Goal: Information Seeking & Learning: Learn about a topic

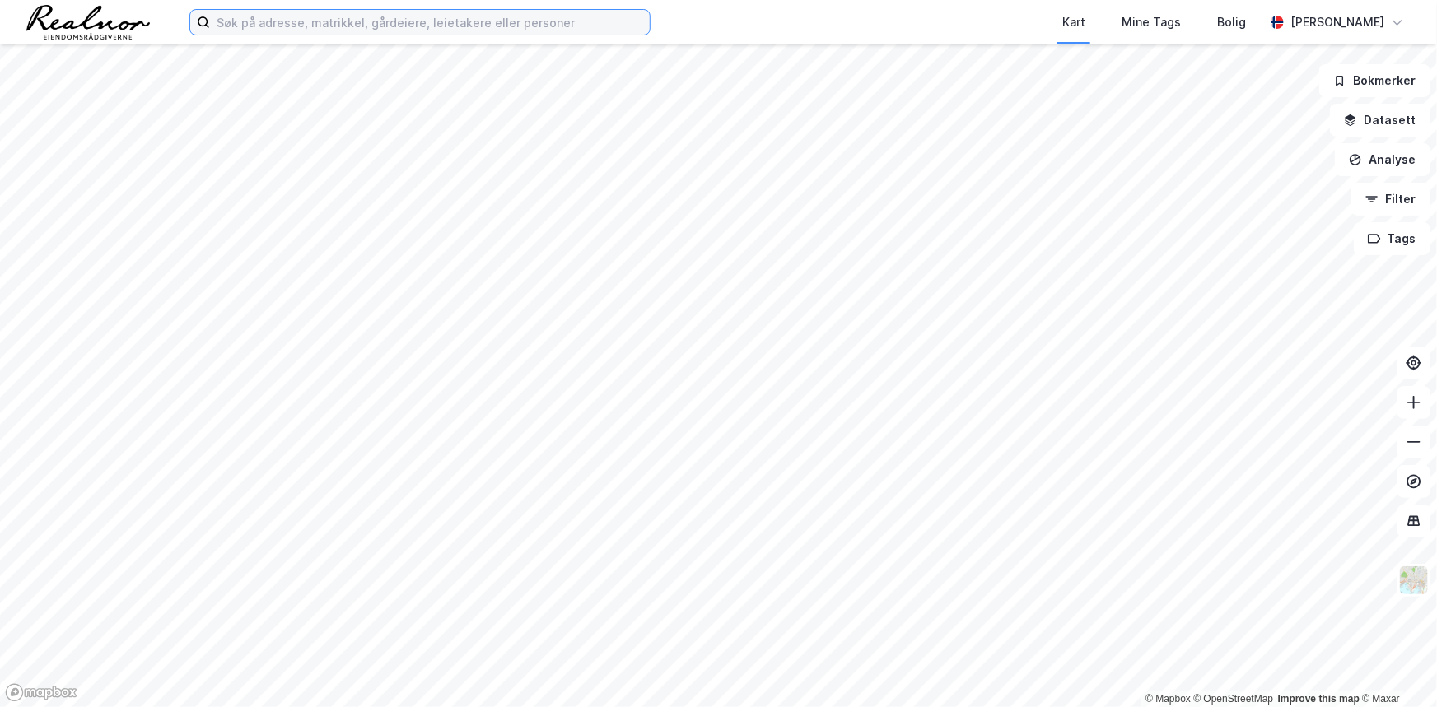
click at [423, 30] on input at bounding box center [430, 22] width 440 height 25
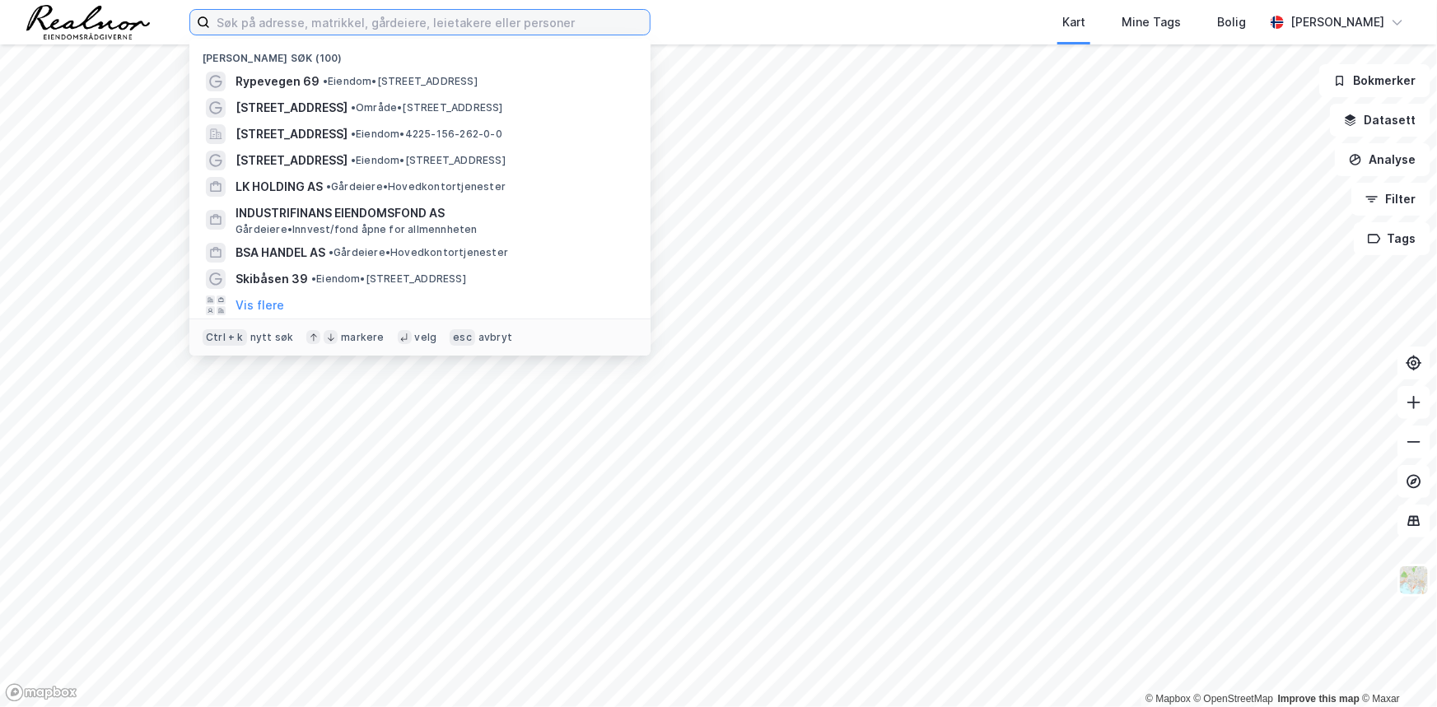
paste input "[STREET_ADDRESS]"
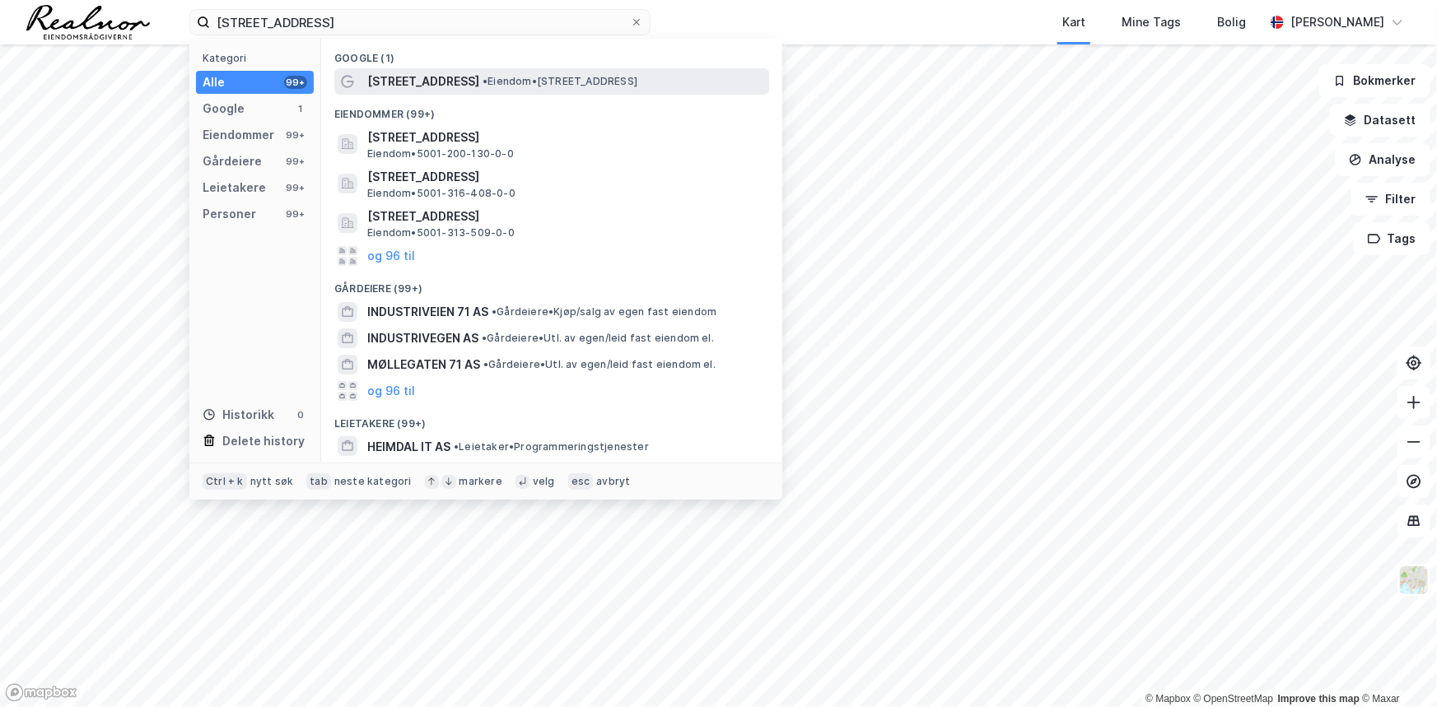
click at [430, 84] on span "[STREET_ADDRESS]" at bounding box center [423, 82] width 112 height 20
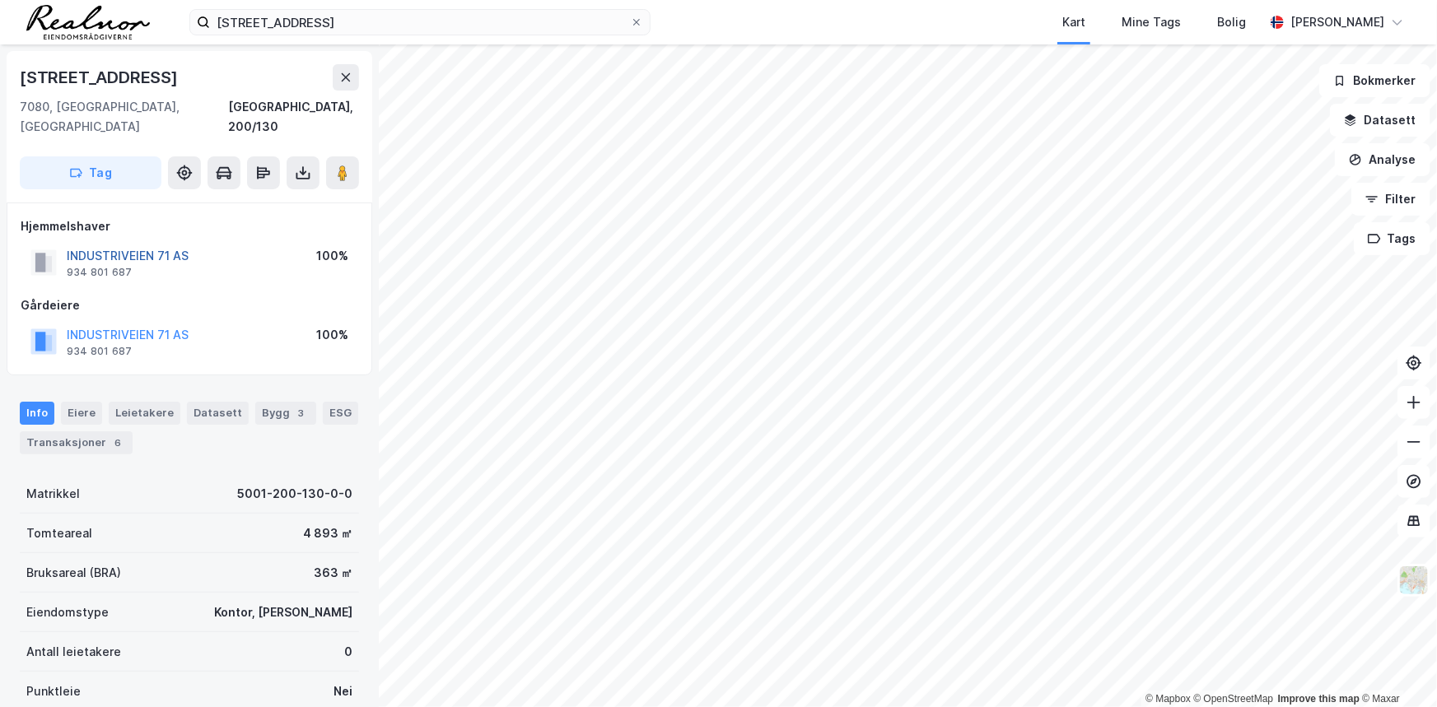
click at [0, 0] on button "INDUSTRIVEIEN 71 AS" at bounding box center [0, 0] width 0 height 0
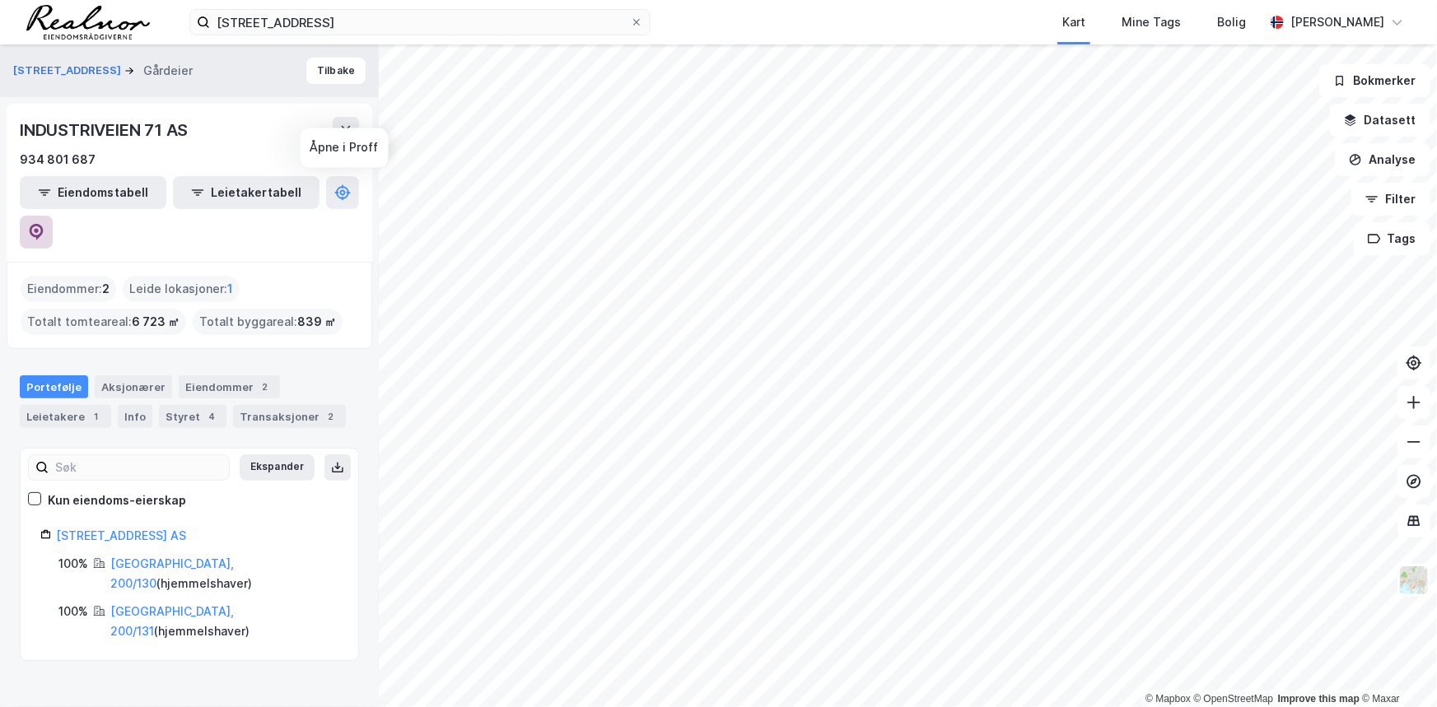
click at [53, 216] on button at bounding box center [36, 232] width 33 height 33
click at [264, 405] on div "Transaksjoner 2" at bounding box center [289, 416] width 113 height 23
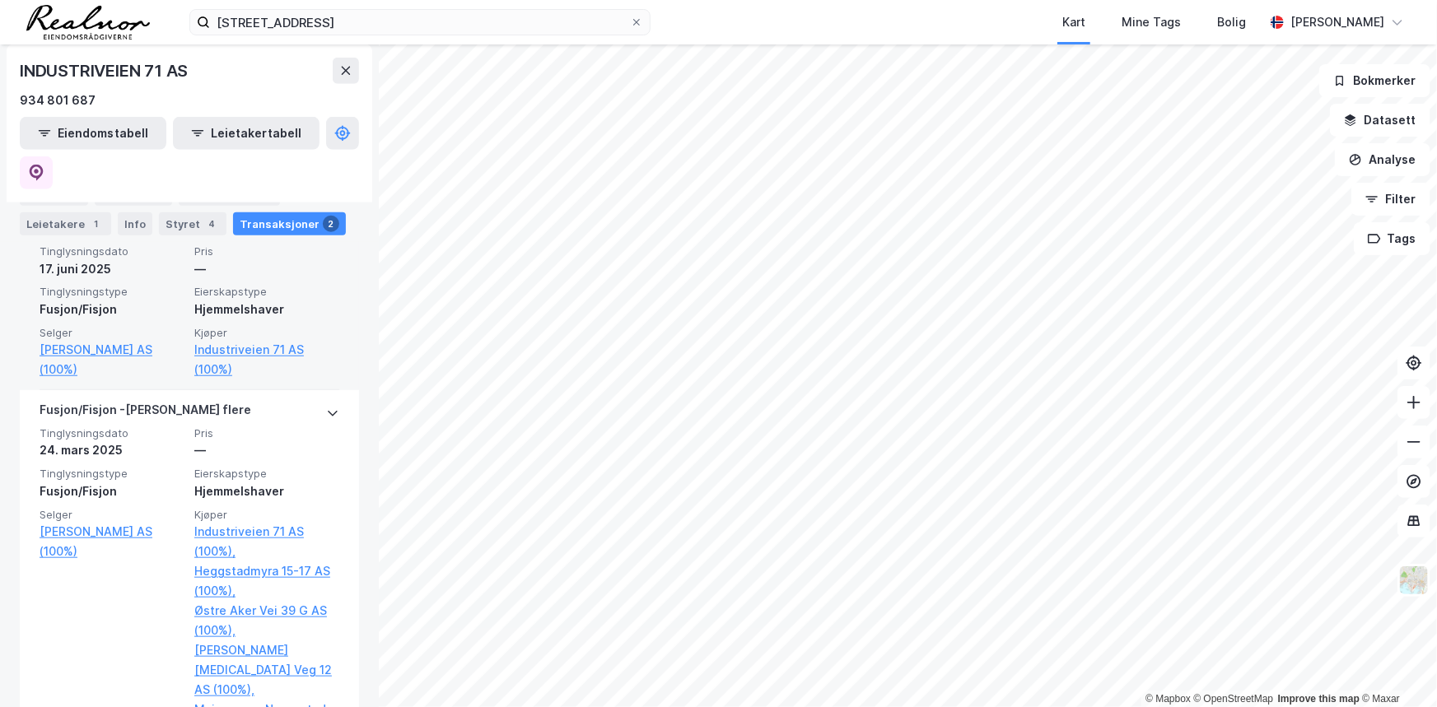
scroll to position [529, 0]
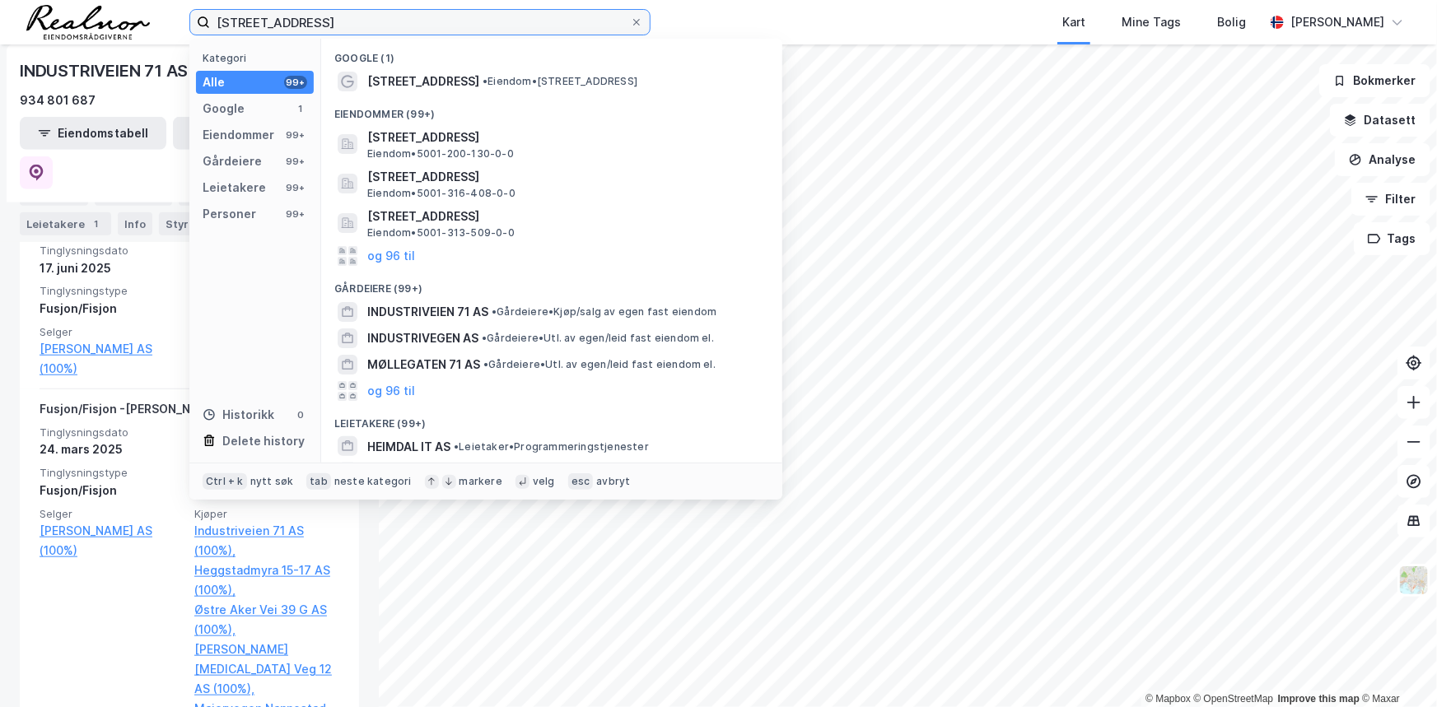
click at [394, 21] on input "[STREET_ADDRESS]" at bounding box center [420, 22] width 420 height 25
click at [394, 20] on input "[STREET_ADDRESS]" at bounding box center [420, 22] width 420 height 25
paste input "[STREET_ADDRESS]"
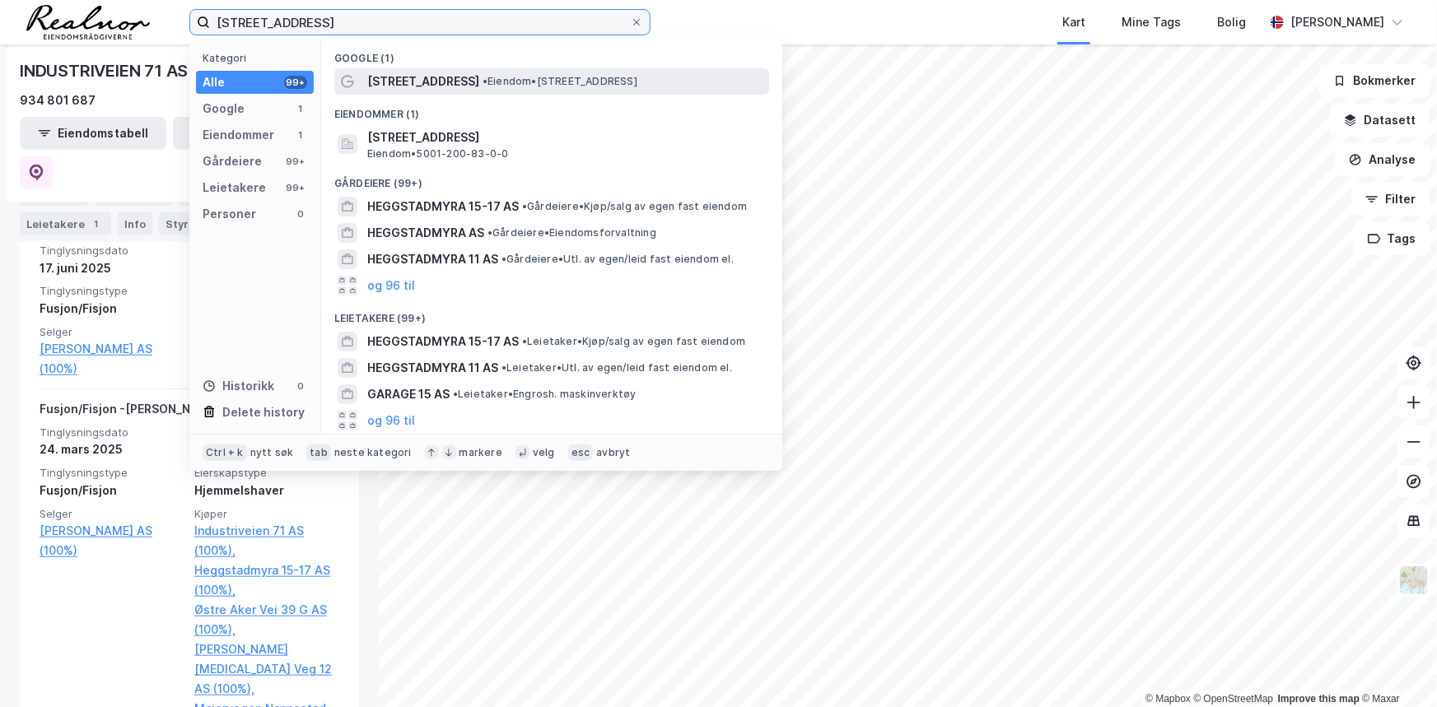
type input "[STREET_ADDRESS]"
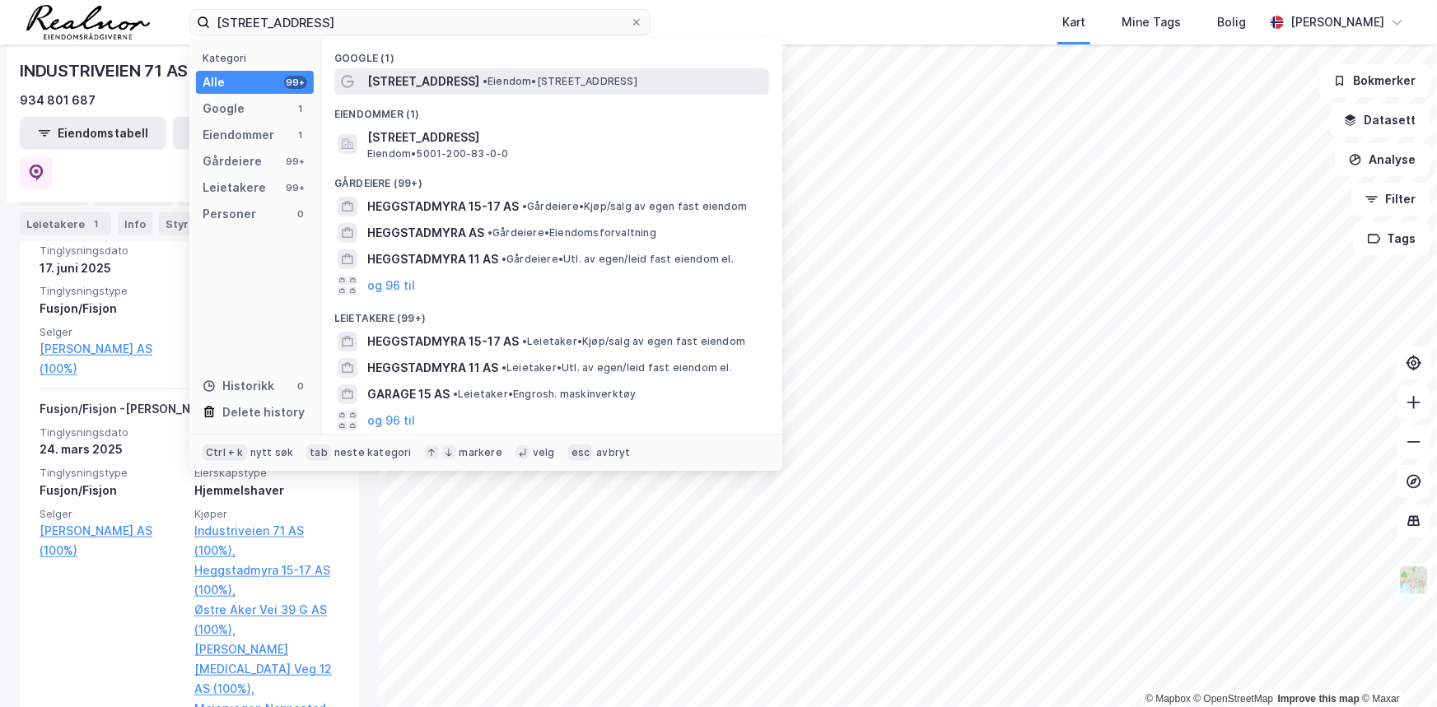
click at [523, 82] on span "• Eiendom • [STREET_ADDRESS]" at bounding box center [560, 81] width 155 height 13
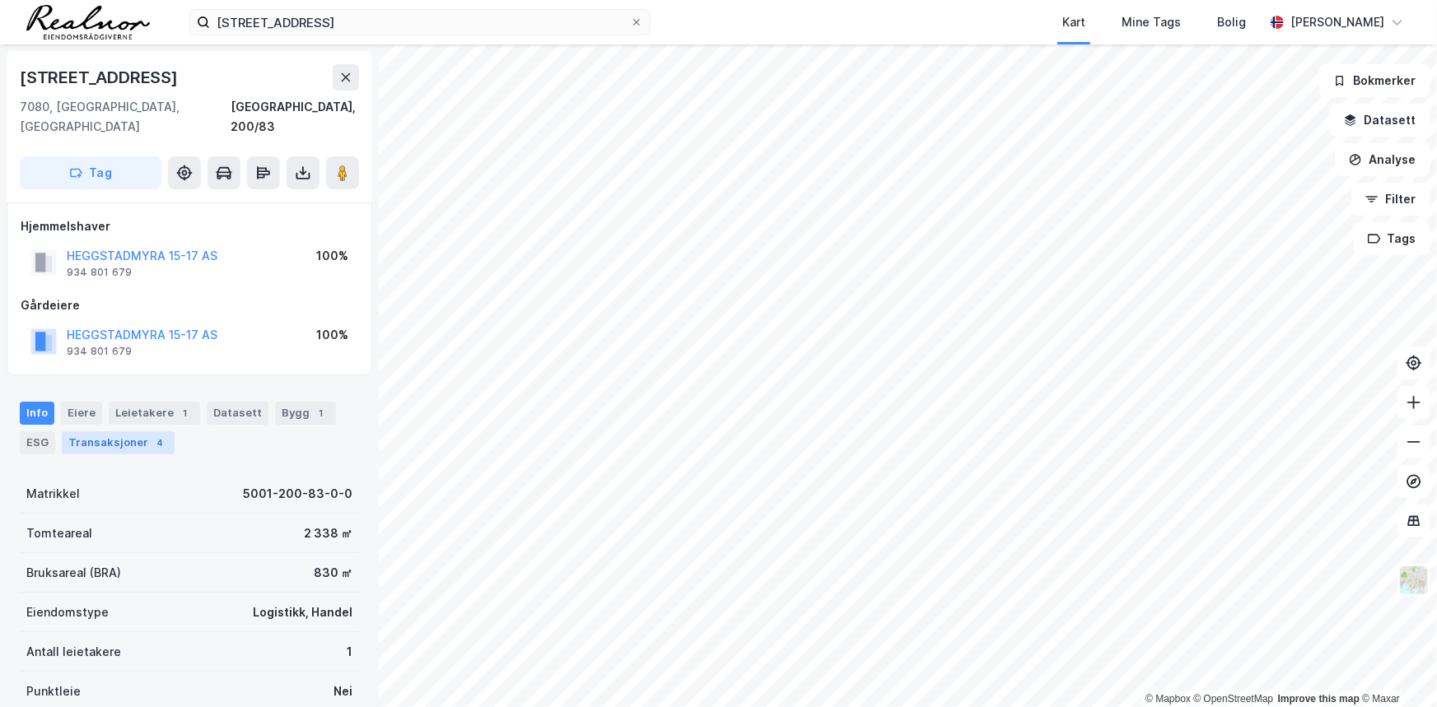
click at [119, 432] on div "Transaksjoner 4" at bounding box center [118, 443] width 113 height 23
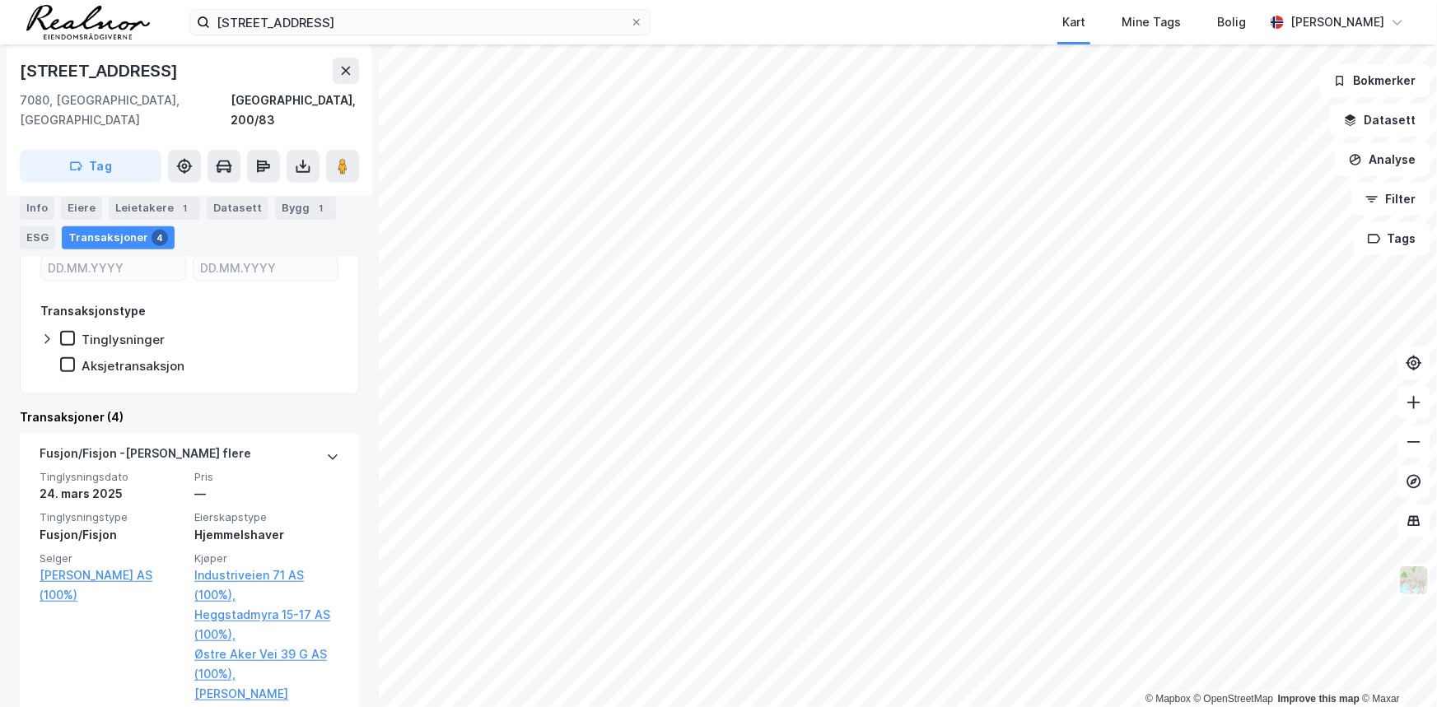
scroll to position [354, 0]
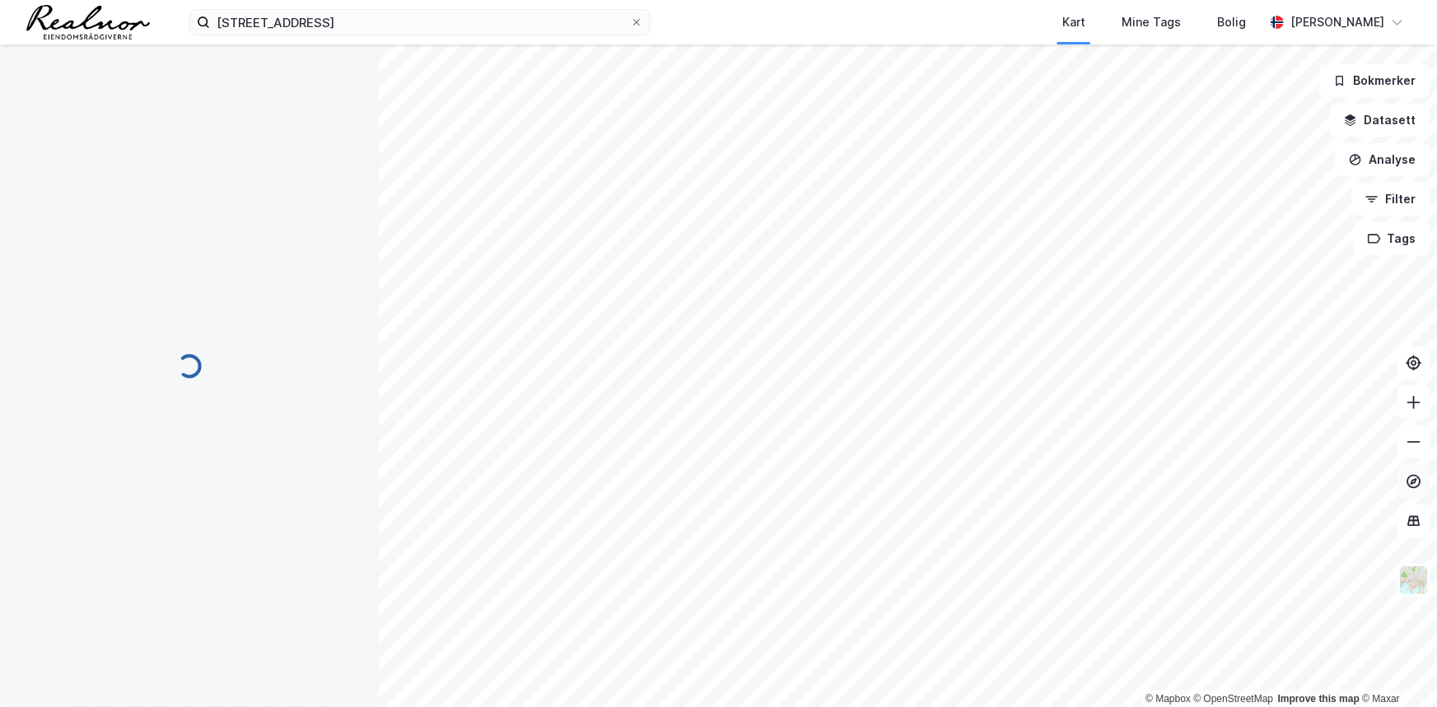
scroll to position [53, 0]
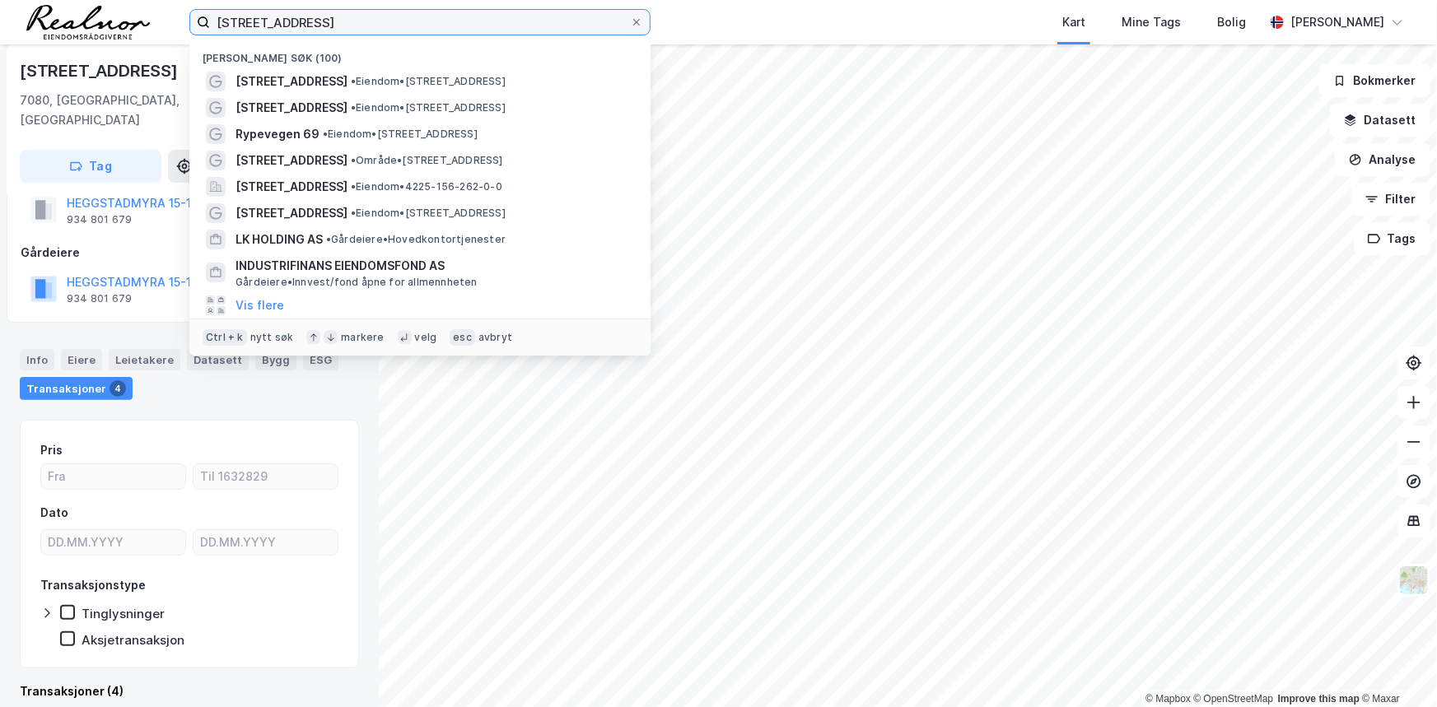
click at [309, 13] on input "[STREET_ADDRESS]" at bounding box center [420, 22] width 420 height 25
click at [309, 12] on input "[STREET_ADDRESS]" at bounding box center [420, 22] width 420 height 25
